Goal: Task Accomplishment & Management: Use online tool/utility

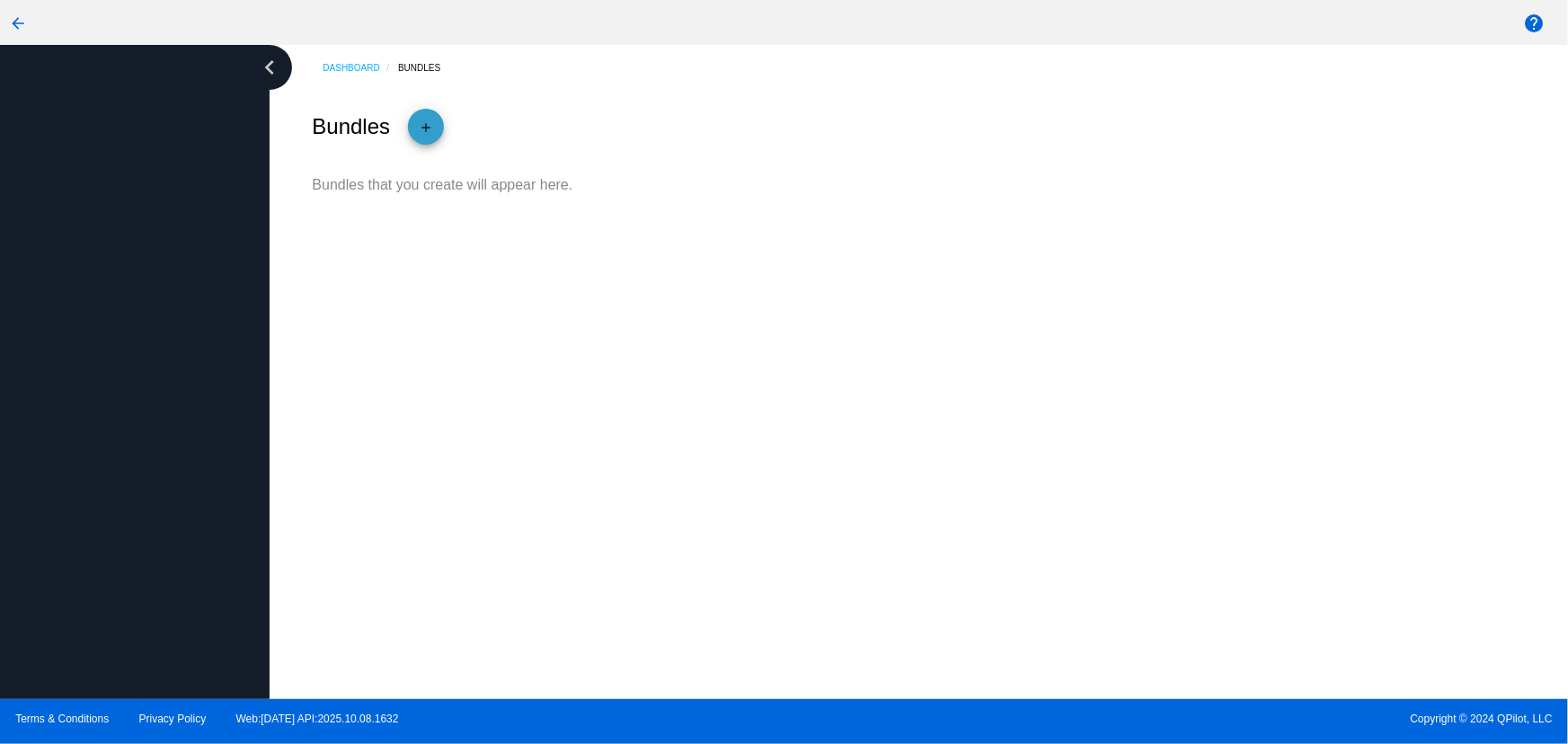
click at [434, 126] on mat-icon "add" at bounding box center [426, 132] width 21 height 31
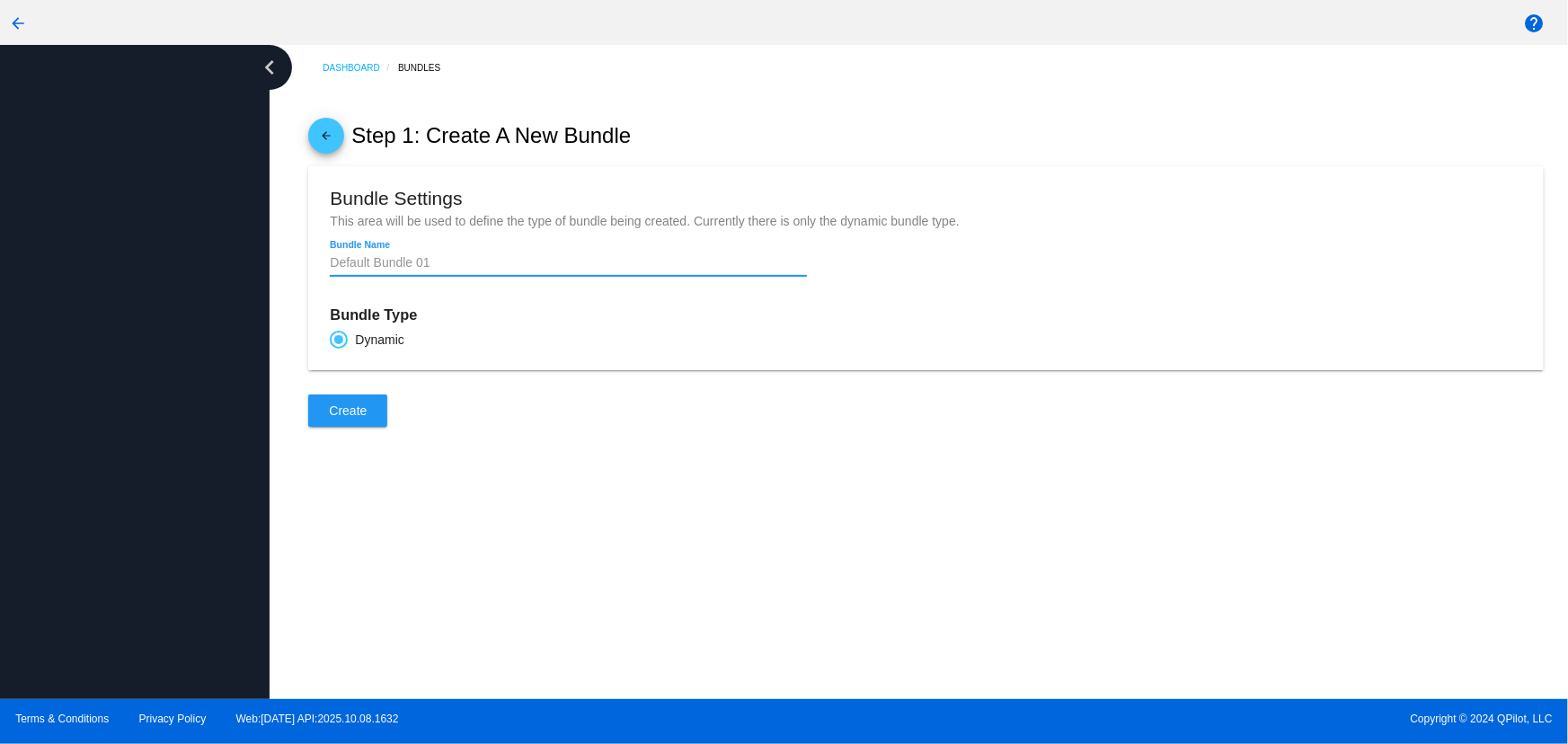
click at [377, 268] on input "Bundle Name" at bounding box center [568, 262] width 477 height 14
type input "Helllo"
click at [353, 256] on div "Bundle Name" at bounding box center [568, 259] width 477 height 35
click at [360, 270] on input "Bundle Name" at bounding box center [568, 262] width 477 height 14
type input "Hi"
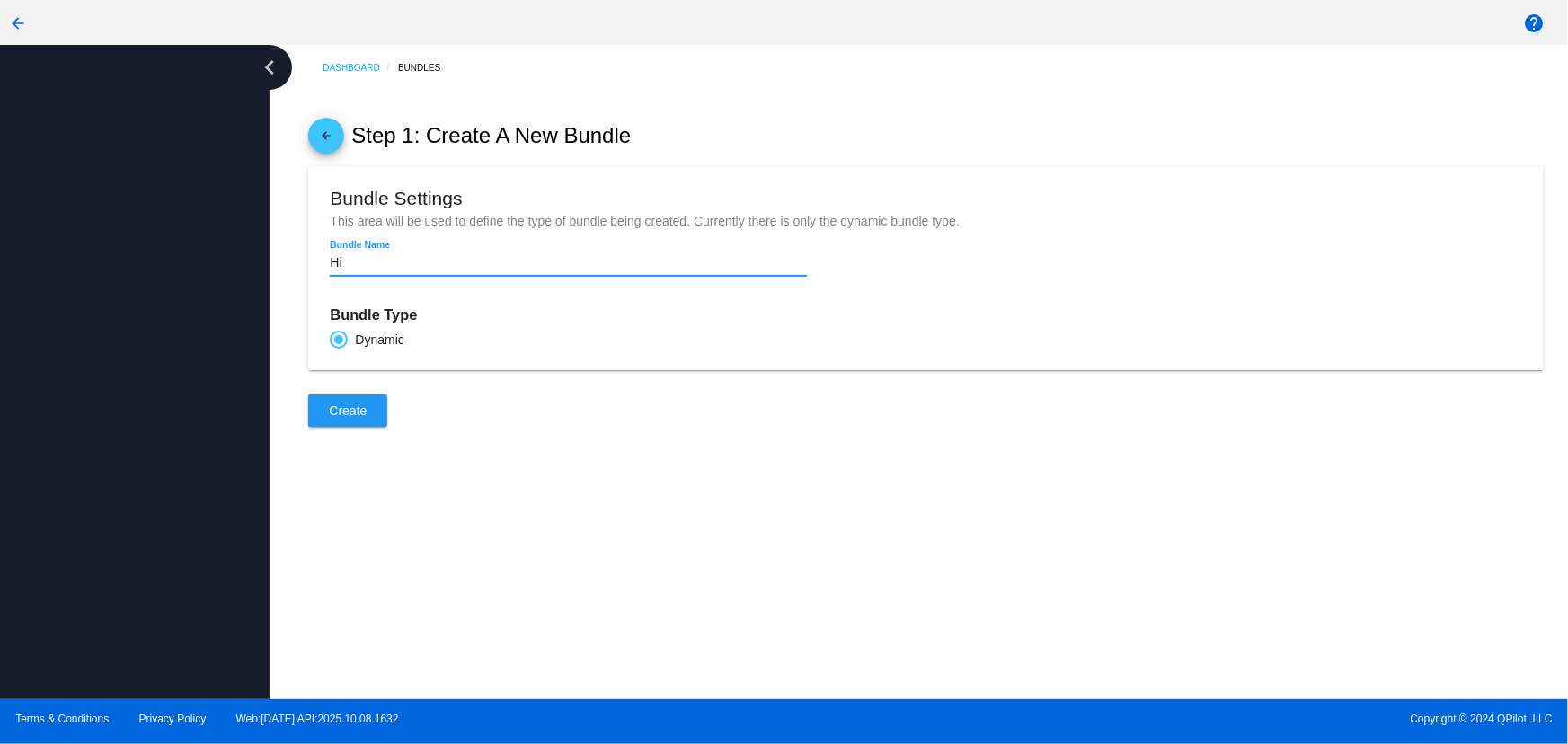
click at [370, 427] on button "Create" at bounding box center [348, 410] width 79 height 33
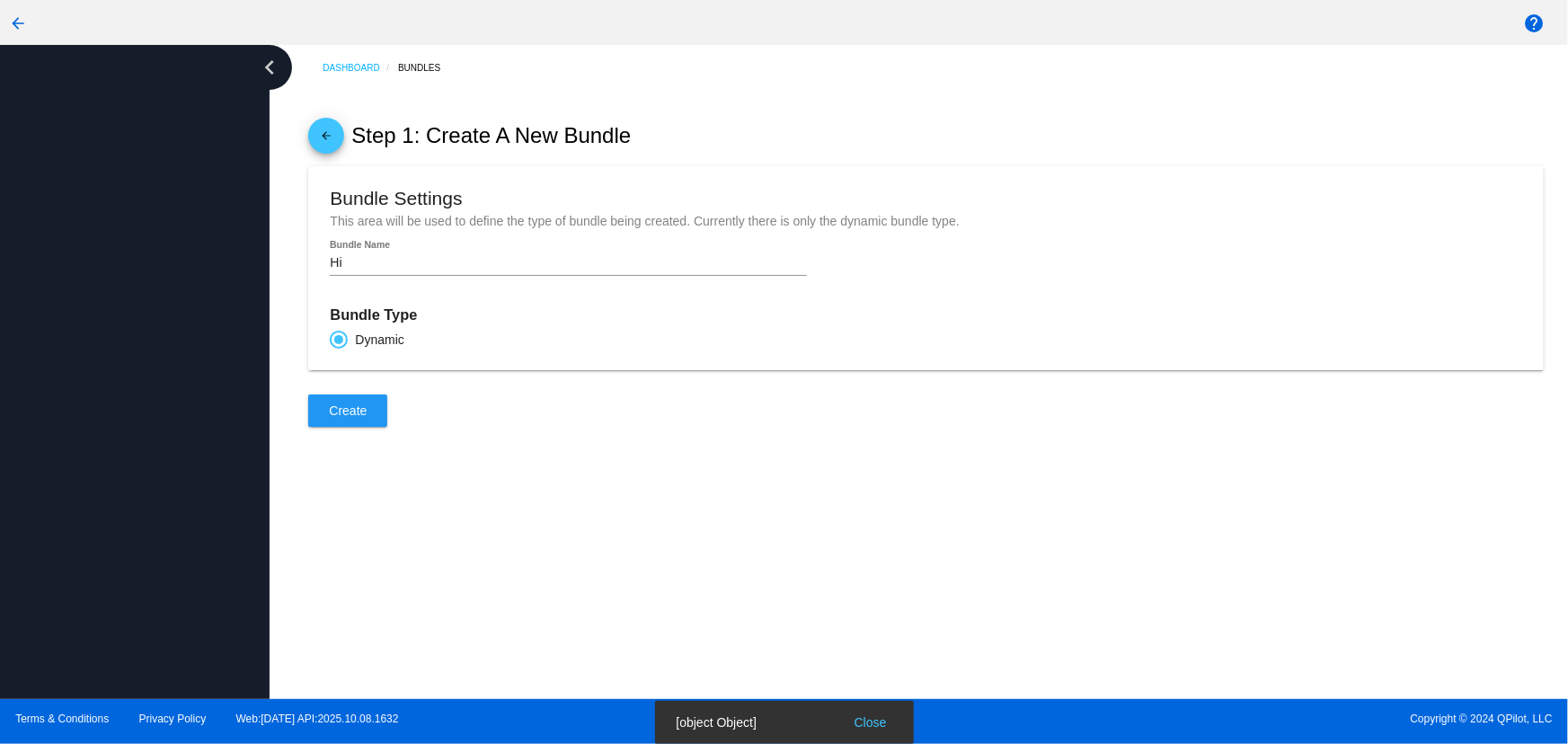
click at [602, 427] on div "Create" at bounding box center [925, 410] width 1235 height 33
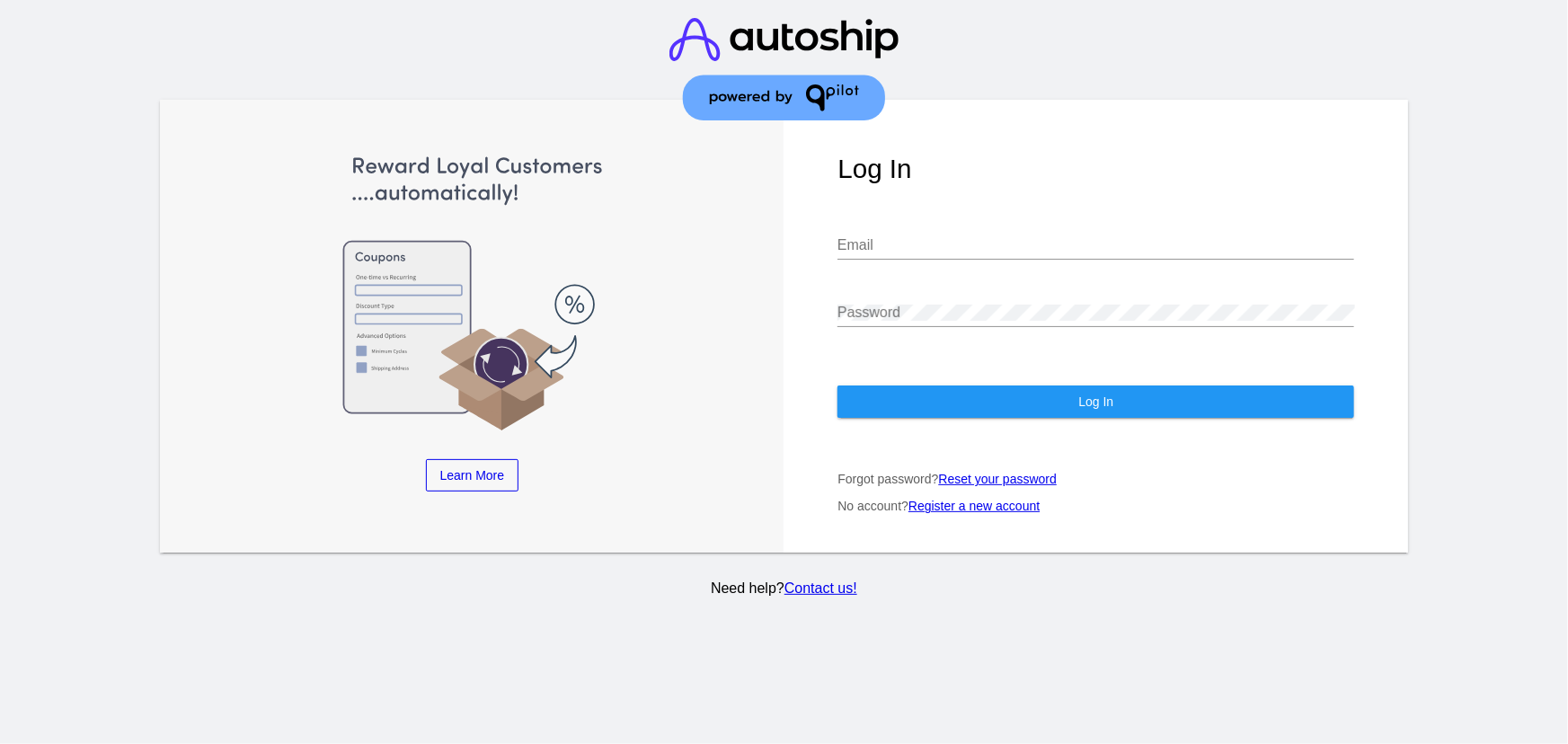
type input "[EMAIL_ADDRESS][DOMAIN_NAME]"
click at [891, 251] on div "[EMAIL_ADDRESS][DOMAIN_NAME] Email" at bounding box center [1095, 248] width 517 height 59
click at [1009, 385] on button "Log In" at bounding box center [1095, 402] width 517 height 33
